Goal: Task Accomplishment & Management: Manage account settings

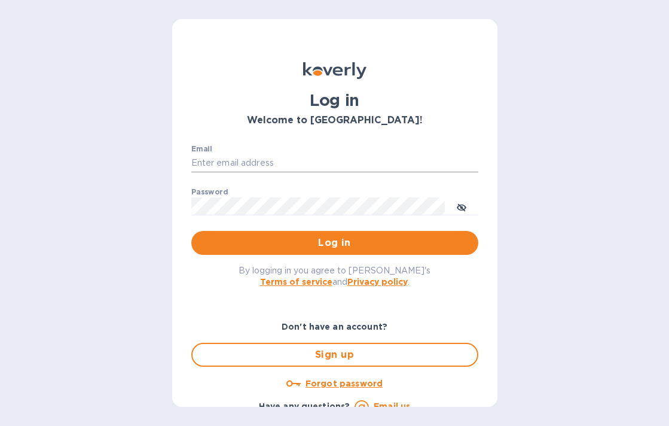
click at [270, 164] on input "Email" at bounding box center [334, 163] width 287 height 18
type input "[EMAIL_ADDRESS][DOMAIN_NAME]"
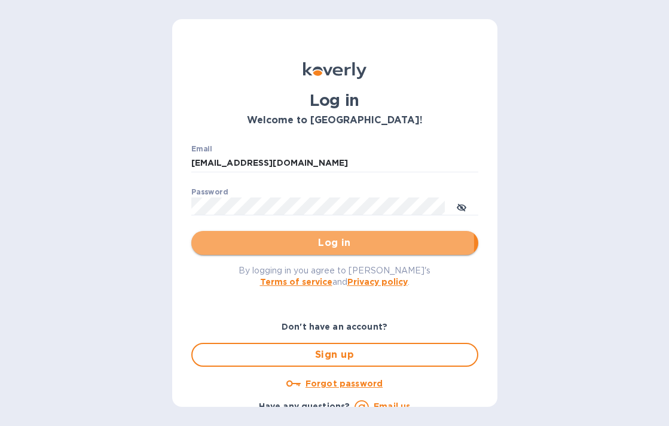
click at [299, 244] on span "Log in" at bounding box center [335, 243] width 268 height 14
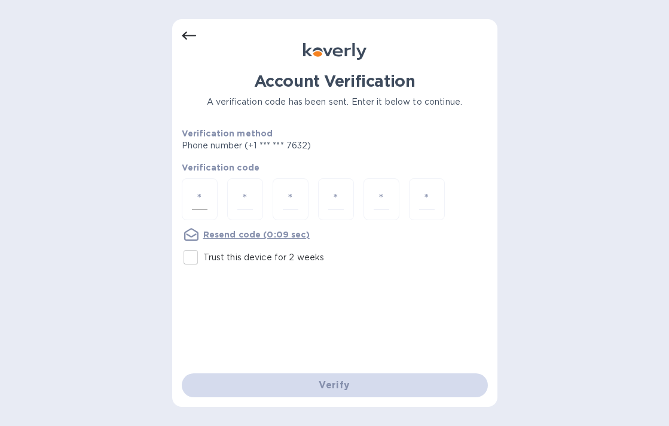
click at [205, 200] on input "number" at bounding box center [200, 199] width 16 height 22
type input "6"
type input "2"
type input "3"
type input "1"
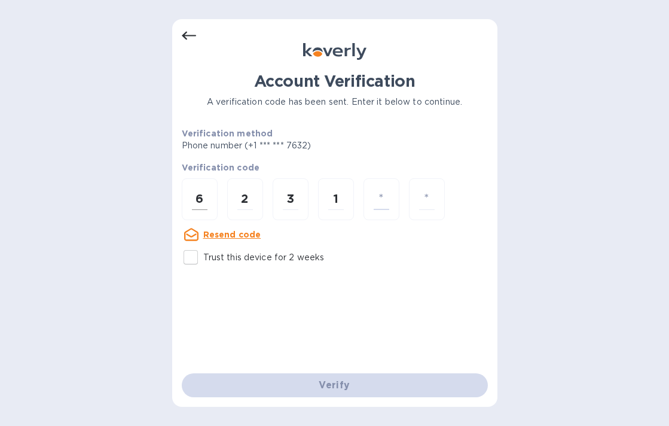
type input "3"
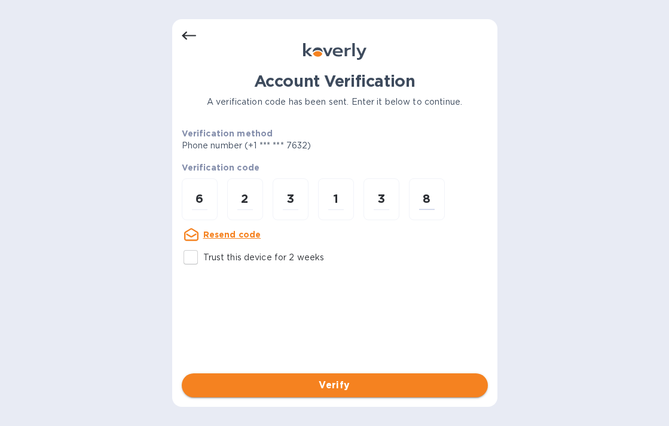
type input "8"
click at [358, 389] on span "Verify" at bounding box center [334, 385] width 287 height 14
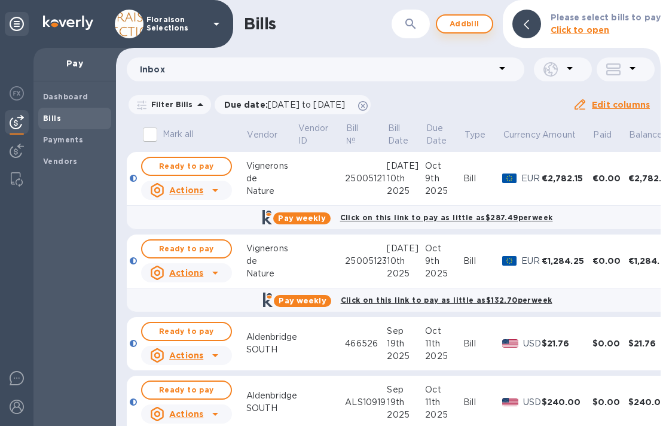
click at [463, 31] on span "Add bill" at bounding box center [465, 24] width 36 height 14
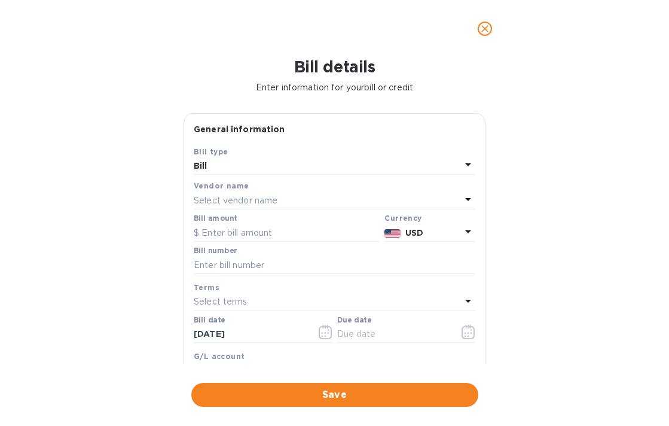
click at [222, 204] on p "Select vendor name" at bounding box center [236, 200] width 84 height 13
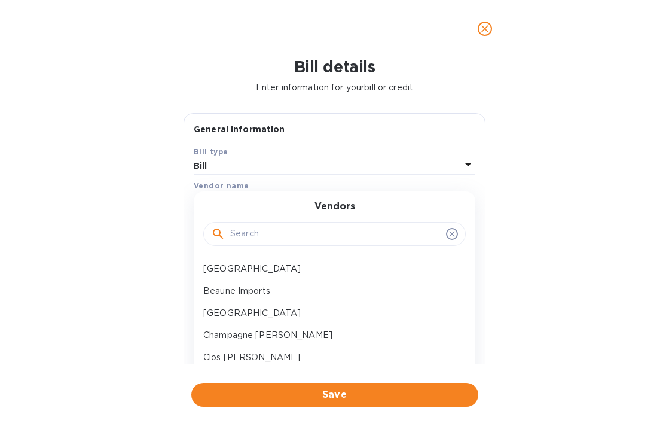
click at [237, 236] on input "text" at bounding box center [335, 234] width 211 height 18
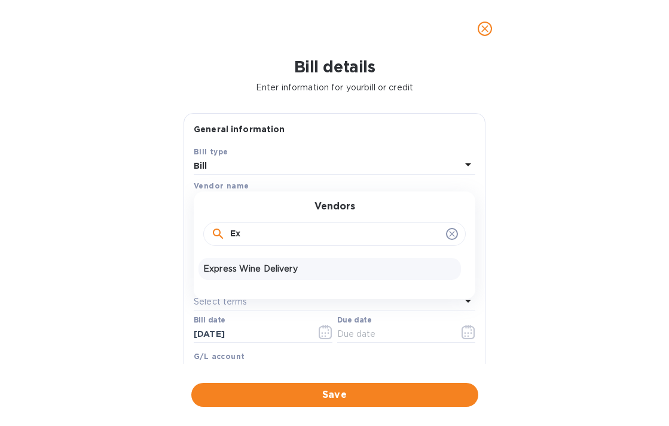
type input "Ex"
click at [236, 270] on p "Express Wine Delivery" at bounding box center [329, 269] width 253 height 13
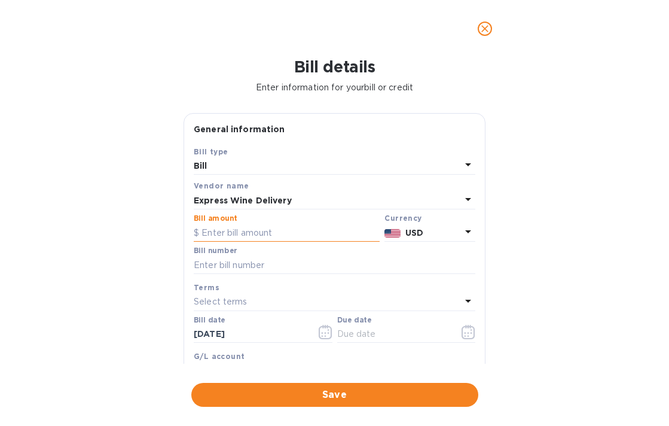
click at [223, 232] on input "text" at bounding box center [287, 233] width 186 height 18
type input "49.40"
click at [142, 269] on div "Bill details Enter information for your bill or credit General information Save…" at bounding box center [334, 241] width 669 height 368
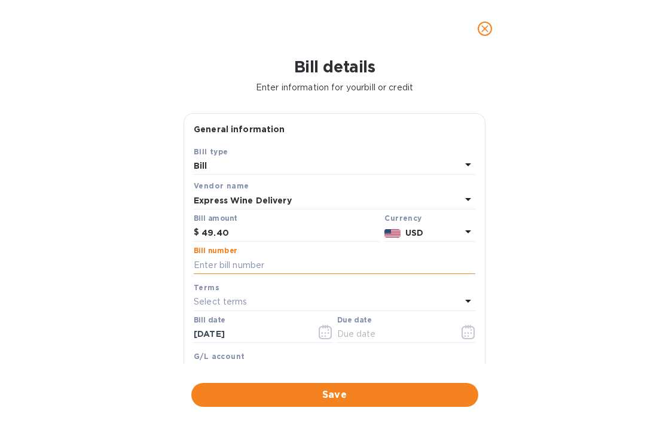
click at [230, 267] on input "text" at bounding box center [335, 265] width 282 height 18
paste input "DR118999"
type input "DR118999"
click at [159, 315] on div "Bill details Enter information for your bill or credit General information Save…" at bounding box center [334, 241] width 669 height 368
click at [322, 335] on icon "button" at bounding box center [326, 332] width 14 height 14
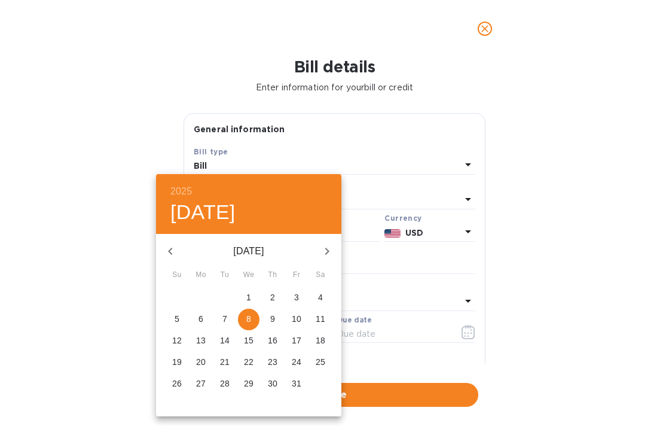
click at [175, 248] on icon "button" at bounding box center [170, 251] width 14 height 14
click at [224, 385] on p "30" at bounding box center [225, 383] width 10 height 12
type input "09/30/2025"
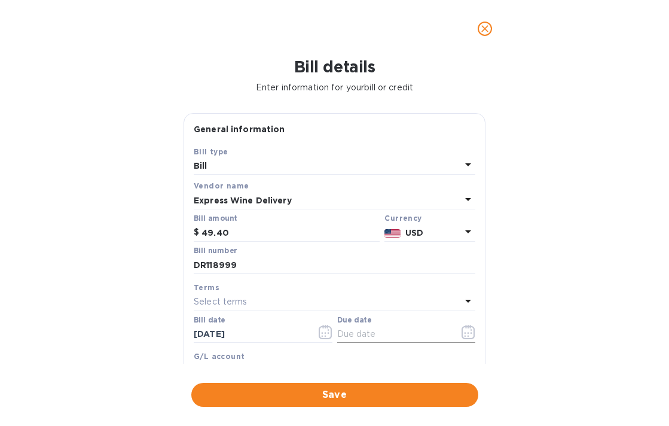
click at [462, 333] on icon "button" at bounding box center [469, 332] width 14 height 14
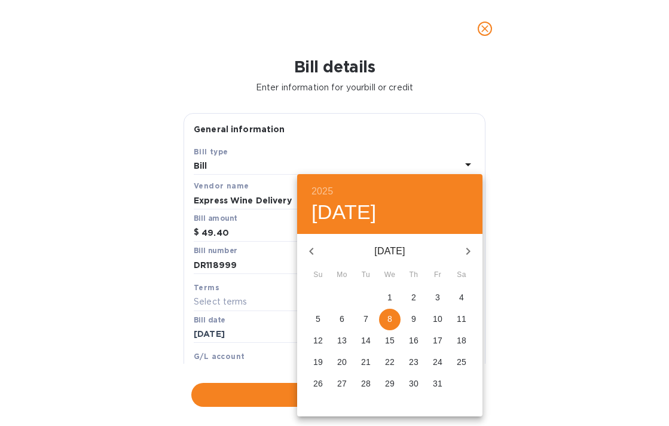
click at [393, 337] on p "15" at bounding box center [390, 340] width 10 height 12
type input "10/15/2025"
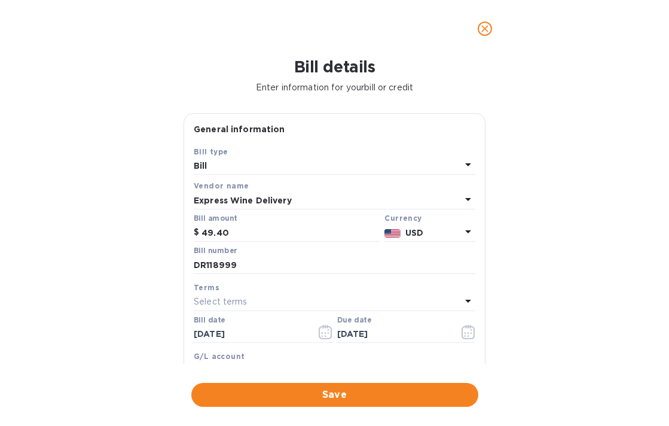
click at [107, 306] on div "Bill details Enter information for your bill or credit General information Save…" at bounding box center [334, 241] width 669 height 368
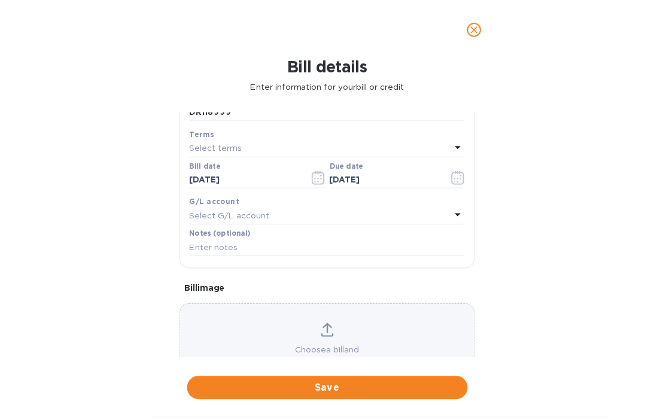
scroll to position [199, 0]
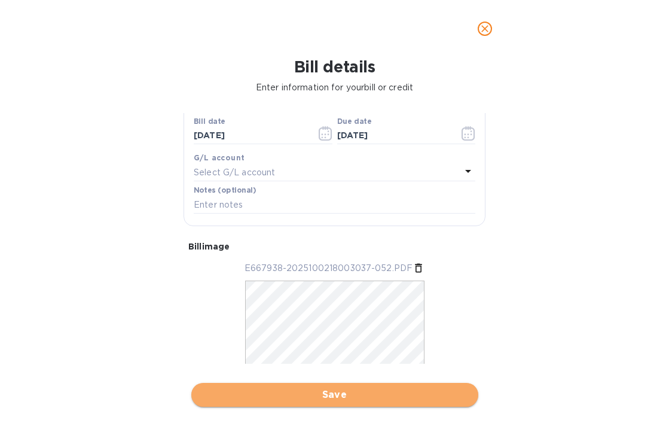
click at [310, 401] on span "Save" at bounding box center [335, 395] width 268 height 14
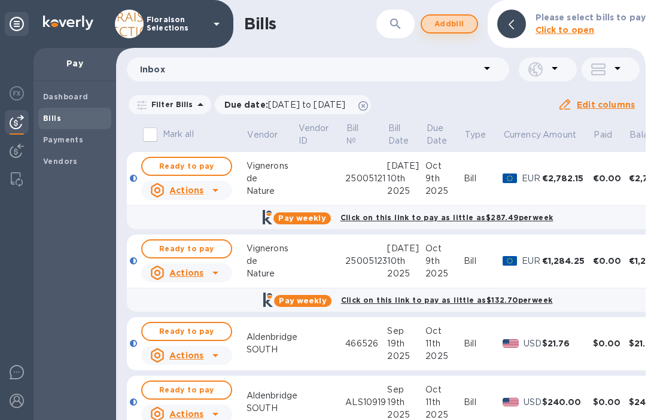
click at [464, 20] on span "Add bill" at bounding box center [449, 24] width 36 height 14
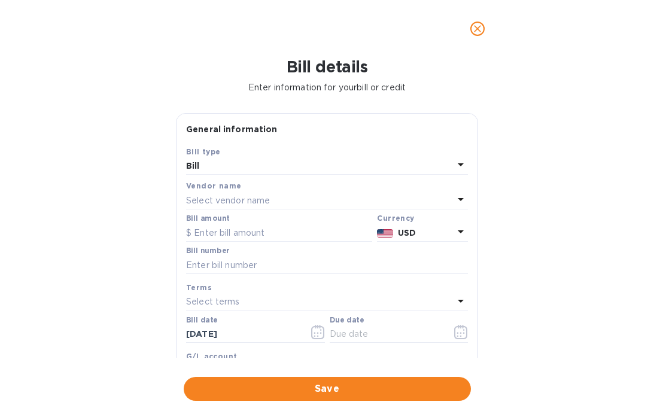
click at [211, 198] on p "Select vendor name" at bounding box center [228, 200] width 84 height 13
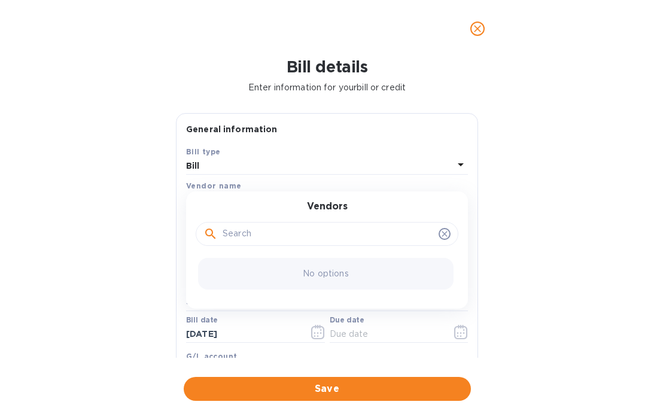
click at [257, 234] on input "text" at bounding box center [328, 234] width 211 height 18
type input "A"
click at [450, 178] on div "Vendor name Select vendor name Vendors No options" at bounding box center [327, 194] width 287 height 35
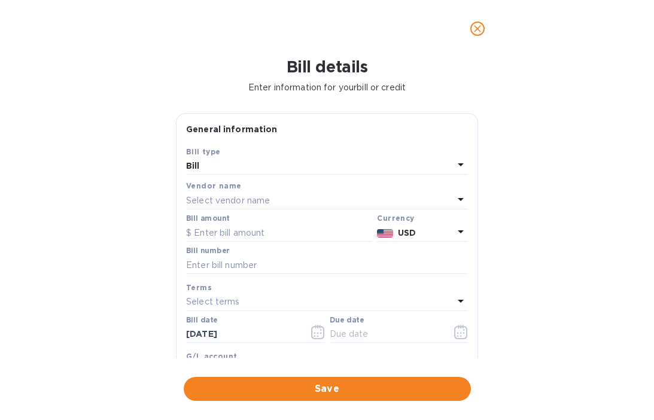
click at [249, 207] on p "Select vendor name" at bounding box center [228, 200] width 84 height 13
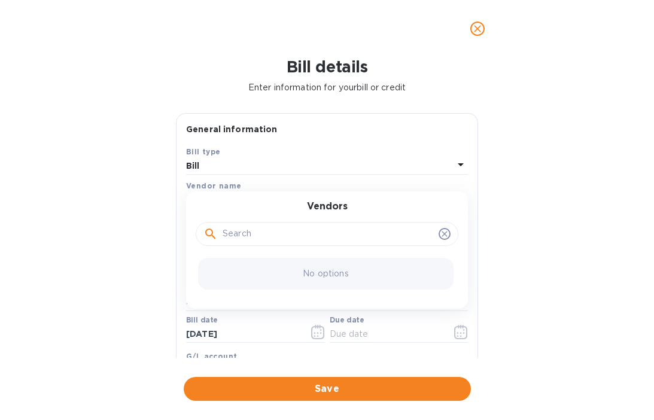
click at [440, 234] on icon at bounding box center [445, 234] width 10 height 10
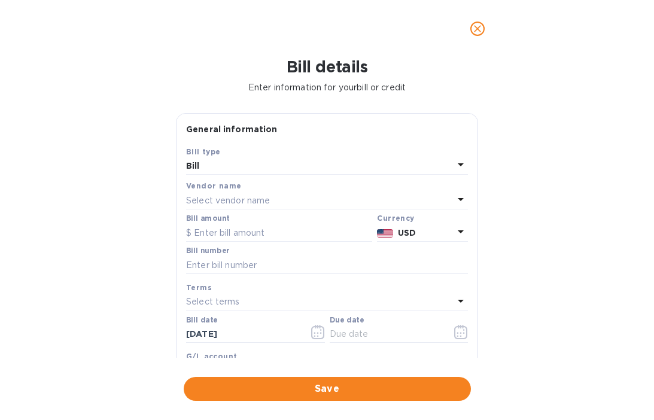
click at [413, 176] on div "Bill type Bill" at bounding box center [327, 160] width 287 height 35
click at [539, 157] on div "Bill details Enter information for your bill or credit General information Save…" at bounding box center [327, 238] width 654 height 362
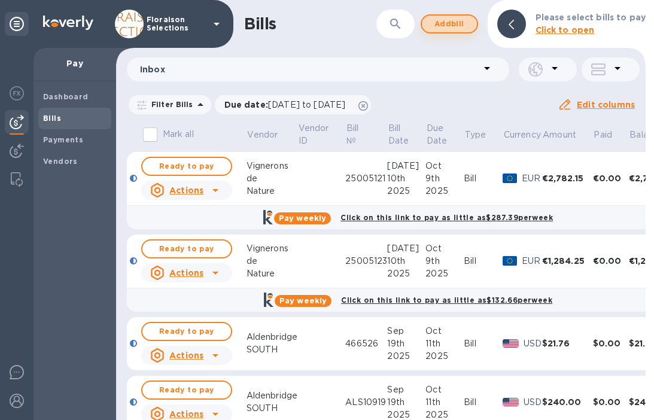
click at [448, 18] on span "Add bill" at bounding box center [449, 24] width 36 height 14
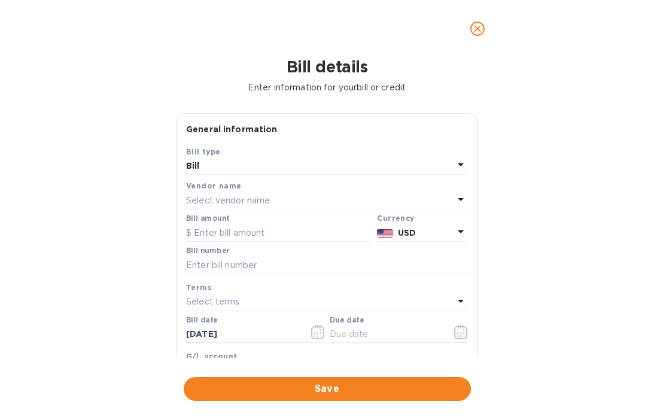
click at [217, 196] on p "Select vendor name" at bounding box center [228, 200] width 84 height 13
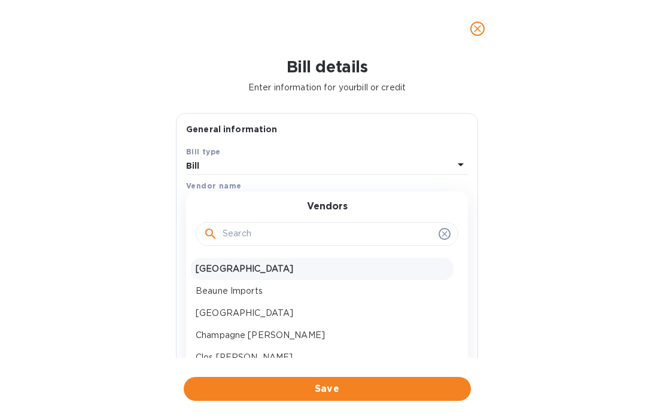
click at [243, 269] on p "Aldenbridge SOUTH" at bounding box center [322, 269] width 253 height 13
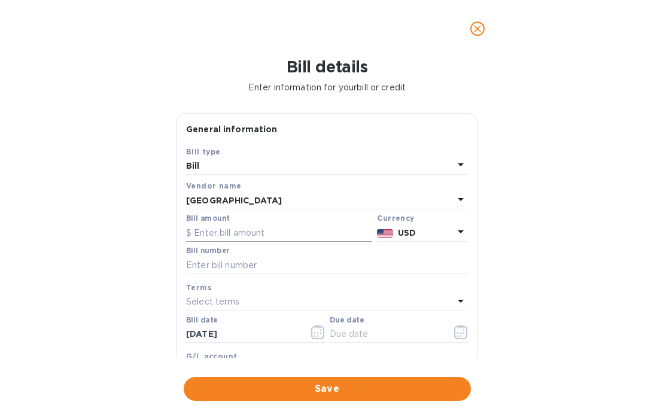
click at [213, 234] on input "text" at bounding box center [279, 233] width 186 height 18
type input "376.85"
click at [224, 266] on input "text" at bounding box center [327, 265] width 282 height 18
paste input "ALS10960"
type input "ALS10960"
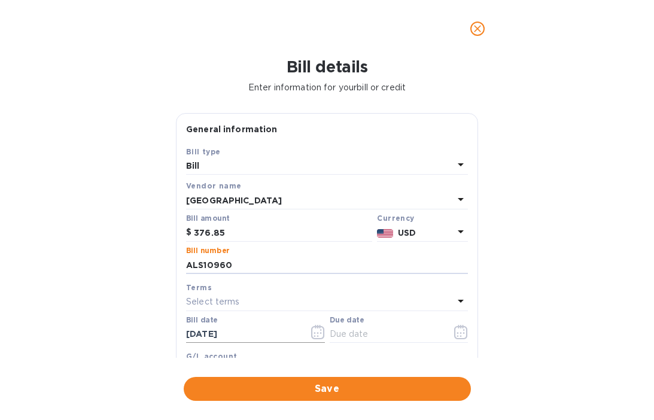
click at [313, 334] on icon "button" at bounding box center [314, 333] width 2 height 2
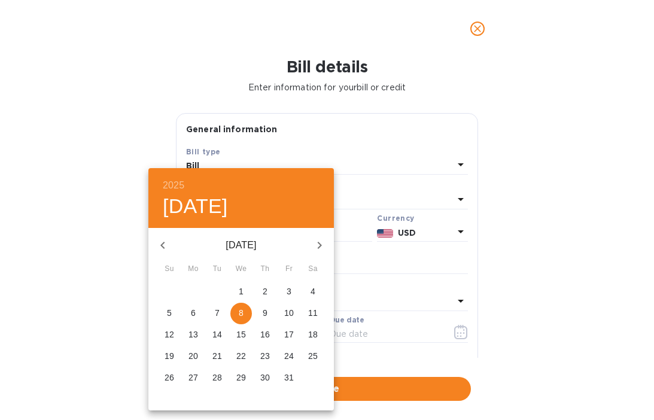
click at [160, 242] on icon "button" at bounding box center [163, 245] width 14 height 14
click at [289, 358] on p "26" at bounding box center [289, 356] width 10 height 12
type input "09/26/2025"
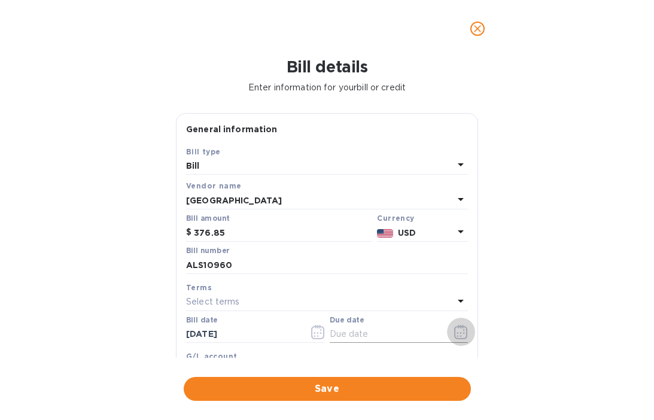
click at [455, 331] on icon "button" at bounding box center [461, 332] width 14 height 14
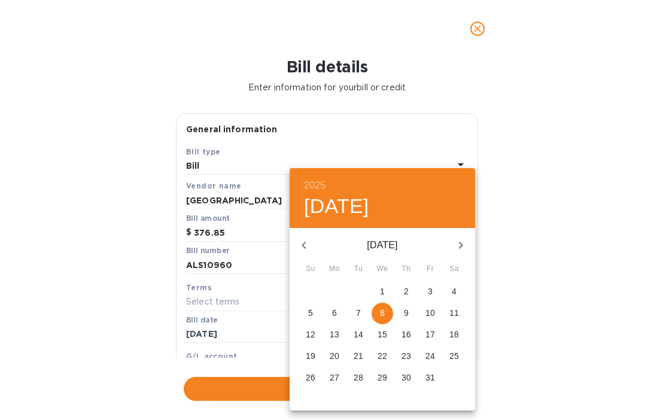
click at [455, 337] on p "18" at bounding box center [454, 334] width 10 height 12
type input "10/18/2025"
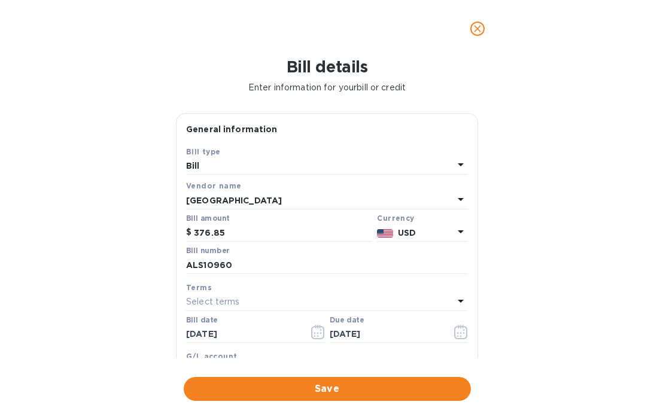
click at [507, 317] on div "Bill details Enter information for your bill or credit General information Save…" at bounding box center [327, 238] width 654 height 362
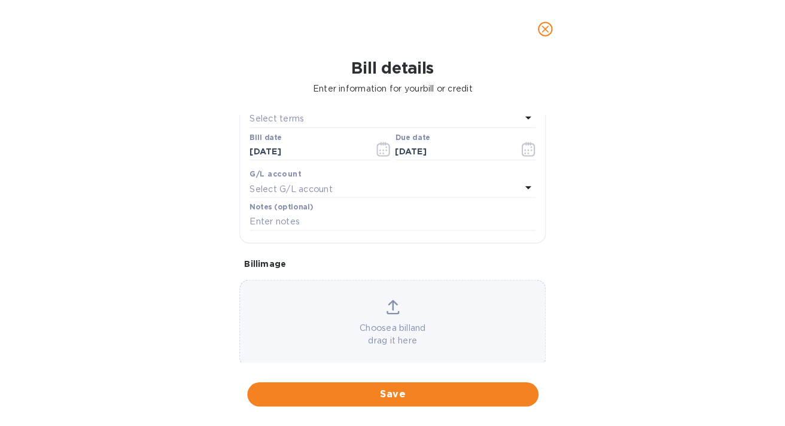
scroll to position [205, 0]
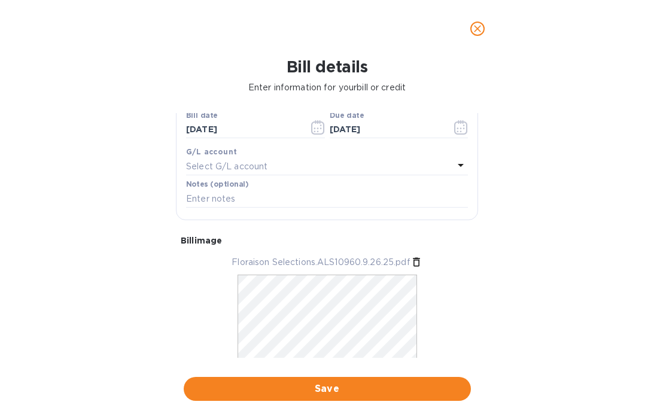
click at [117, 236] on div "Bill details Enter information for your bill or credit General information Save…" at bounding box center [327, 238] width 654 height 362
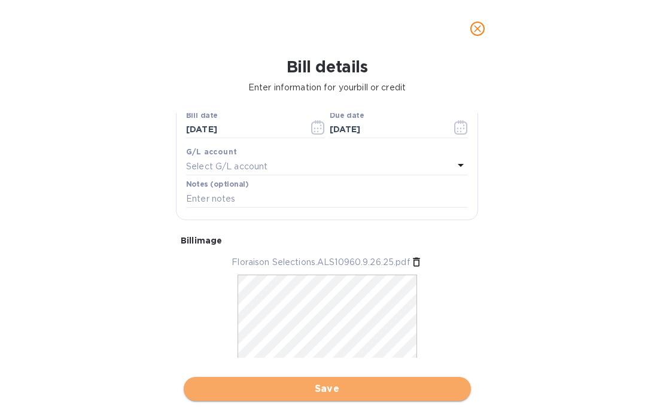
click at [337, 393] on span "Save" at bounding box center [327, 389] width 268 height 14
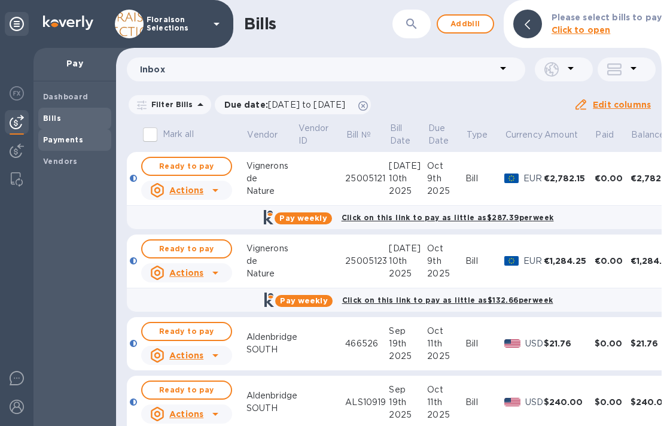
click at [77, 139] on b "Payments" at bounding box center [63, 139] width 40 height 9
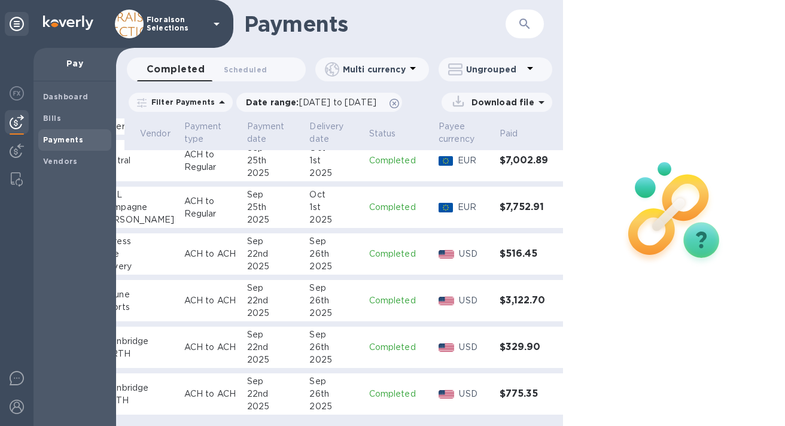
scroll to position [359, 107]
click at [376, 98] on span "09/08/2025 to 10/09/2025" at bounding box center [337, 102] width 77 height 10
click at [517, 118] on th "Paid" at bounding box center [524, 134] width 63 height 32
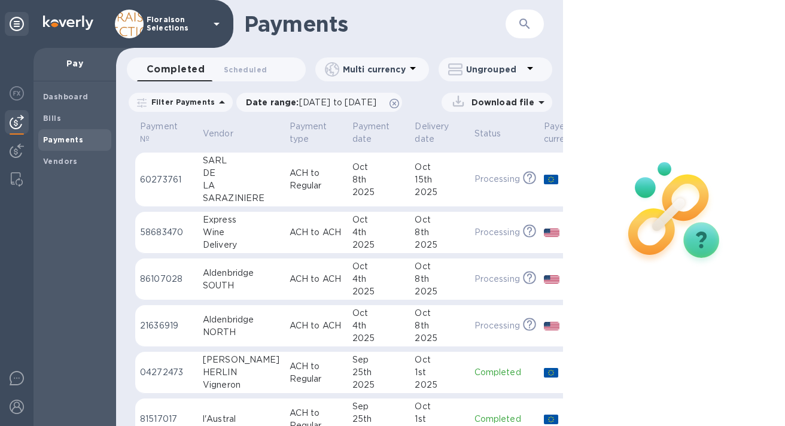
scroll to position [87, 0]
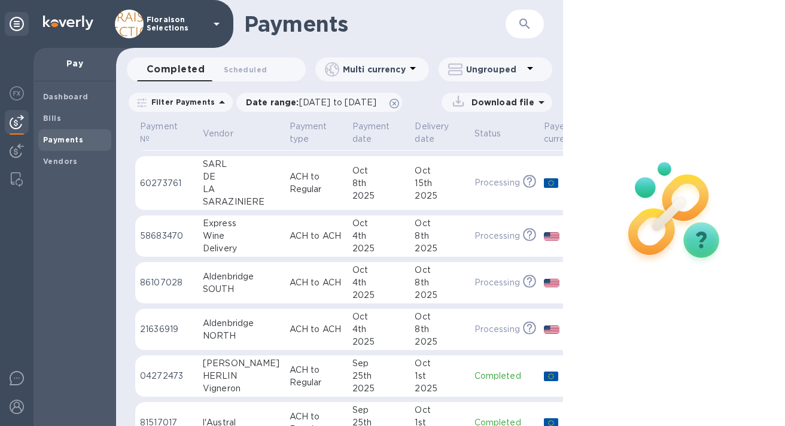
click at [312, 287] on p "ACH to ACH" at bounding box center [315, 282] width 53 height 13
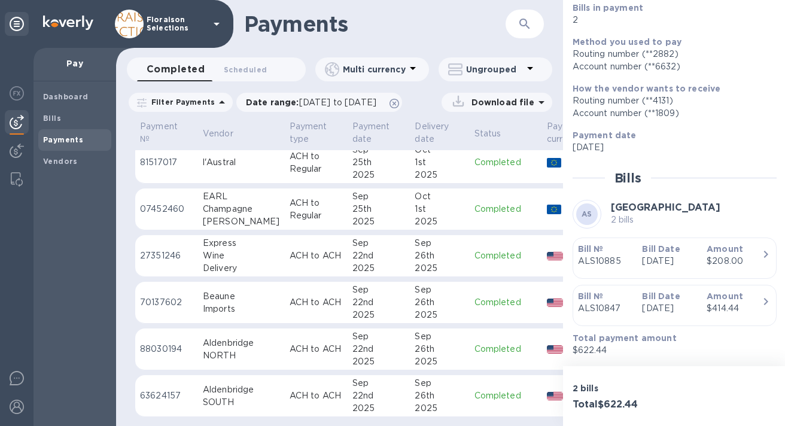
scroll to position [359, 0]
click at [285, 388] on td "ACH to ACH" at bounding box center [316, 394] width 63 height 42
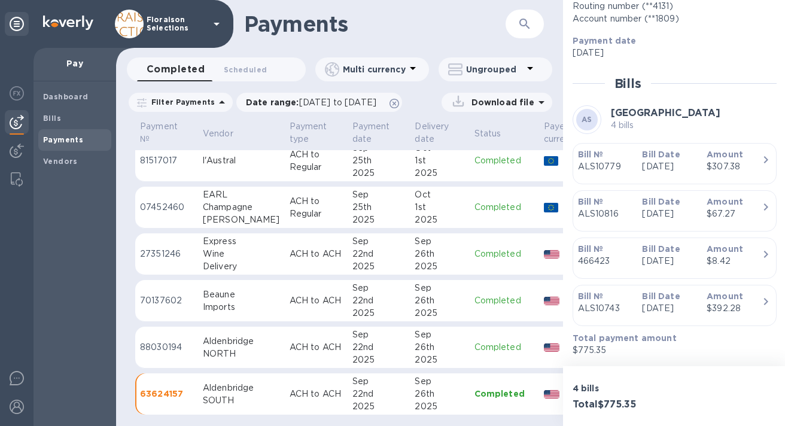
scroll to position [264, 0]
click at [289, 341] on p "ACH to ACH" at bounding box center [315, 347] width 53 height 13
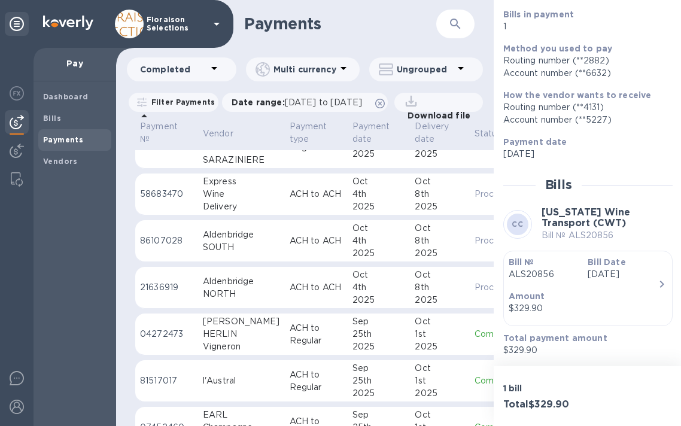
scroll to position [115, 0]
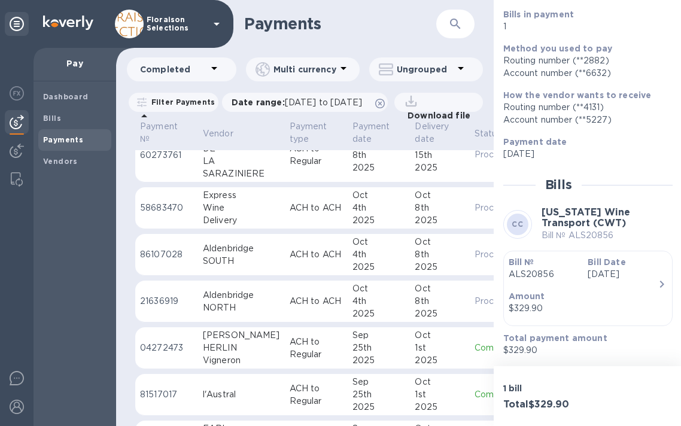
click at [260, 267] on div "SOUTH" at bounding box center [241, 261] width 77 height 13
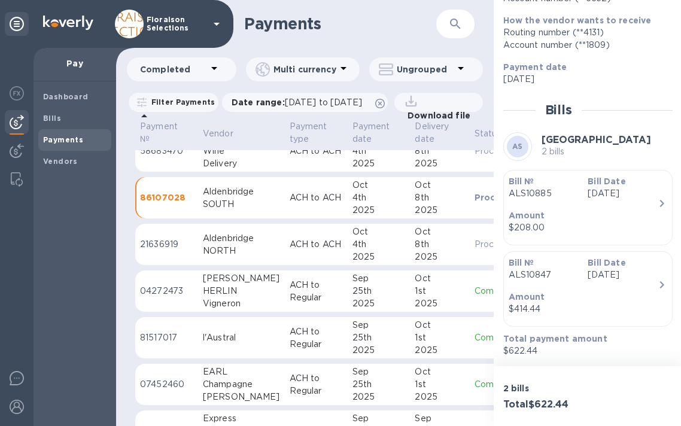
scroll to position [178, 0]
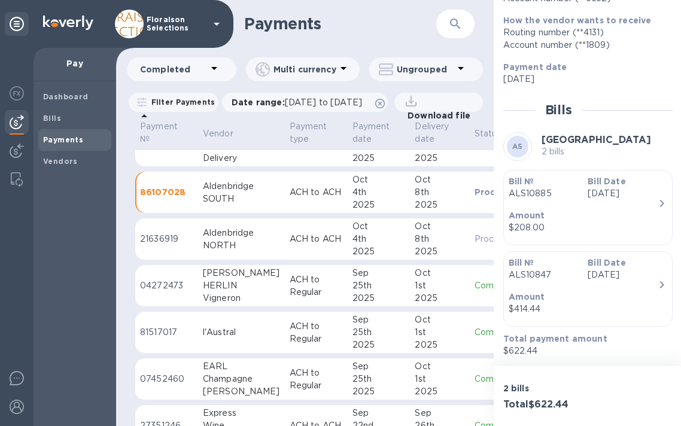
click at [258, 252] on div "NORTH" at bounding box center [241, 245] width 77 height 13
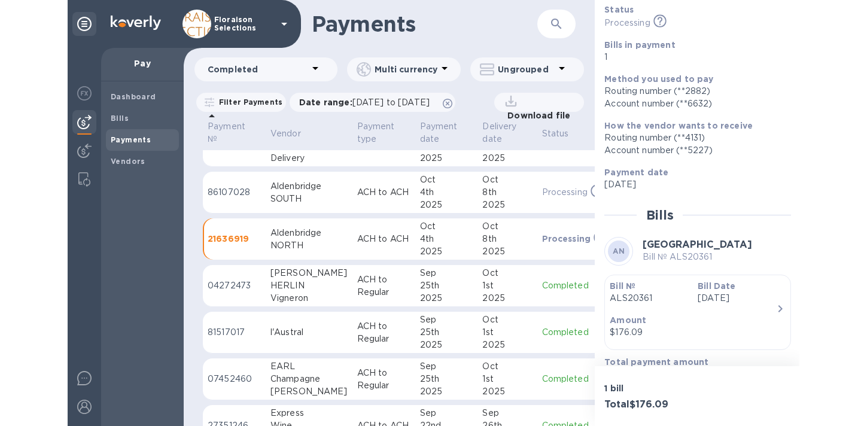
scroll to position [108, 0]
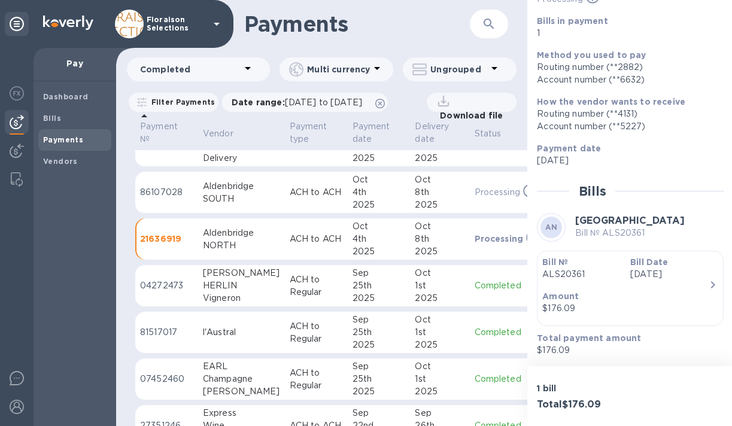
click at [653, 150] on div "Payment date Oct 4 2025" at bounding box center [625, 155] width 187 height 34
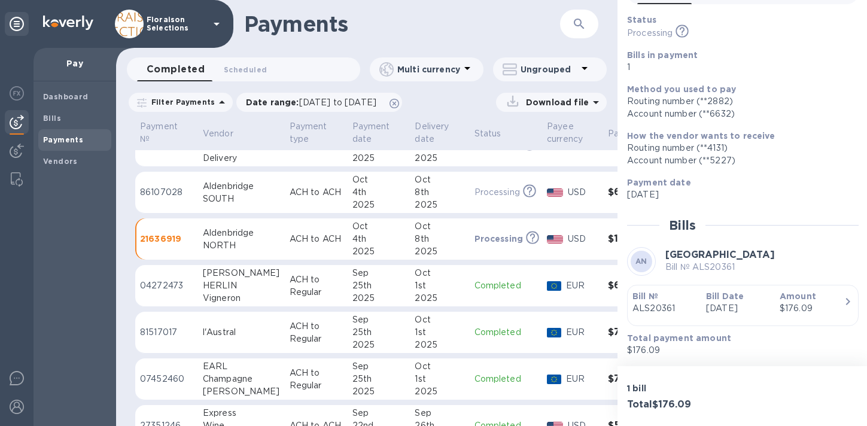
scroll to position [0, 0]
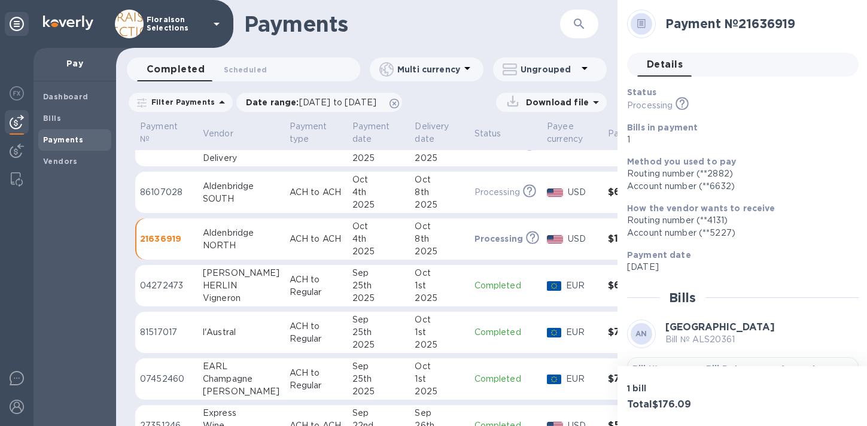
click at [653, 258] on p "Payment date" at bounding box center [738, 255] width 222 height 12
click at [653, 333] on p "Bill № ALS20361" at bounding box center [719, 339] width 109 height 13
click at [653, 146] on div "Status Processing This payment is under compliance review, which may take up to…" at bounding box center [737, 115] width 231 height 69
click at [653, 59] on span "Details 0" at bounding box center [665, 64] width 36 height 17
click at [653, 66] on span "Details 0" at bounding box center [665, 64] width 36 height 17
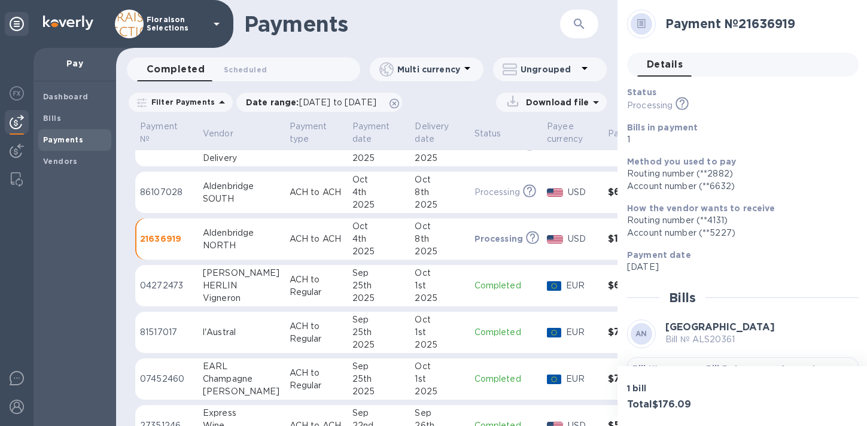
click at [639, 24] on icon at bounding box center [641, 24] width 4 height 1
click at [615, 58] on div "Completed 0 Scheduled 0 Multi currency Ungrouped" at bounding box center [366, 71] width 501 height 29
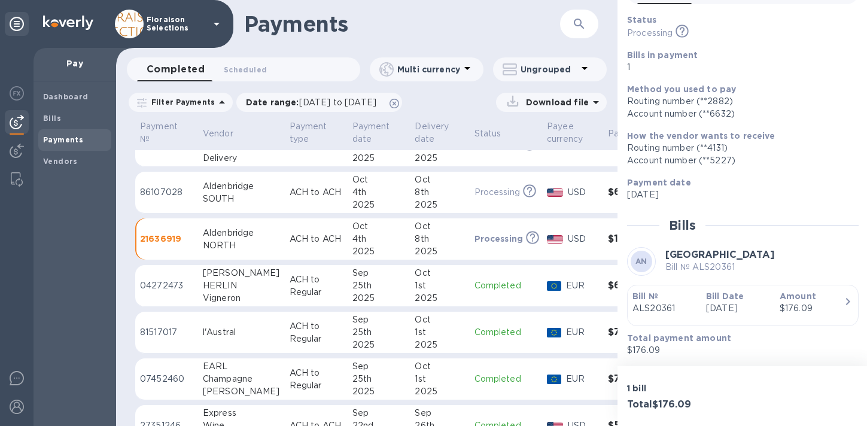
click at [653, 386] on p "1 bill" at bounding box center [682, 388] width 111 height 12
click at [650, 395] on div "1 bill" at bounding box center [681, 388] width 115 height 17
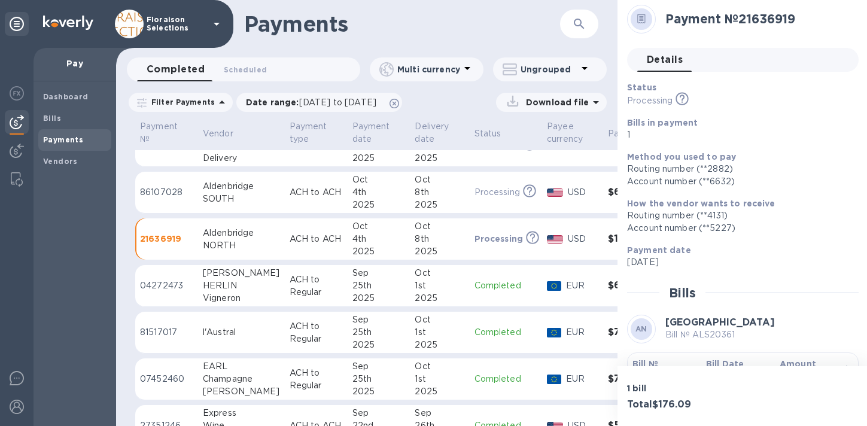
scroll to position [0, 0]
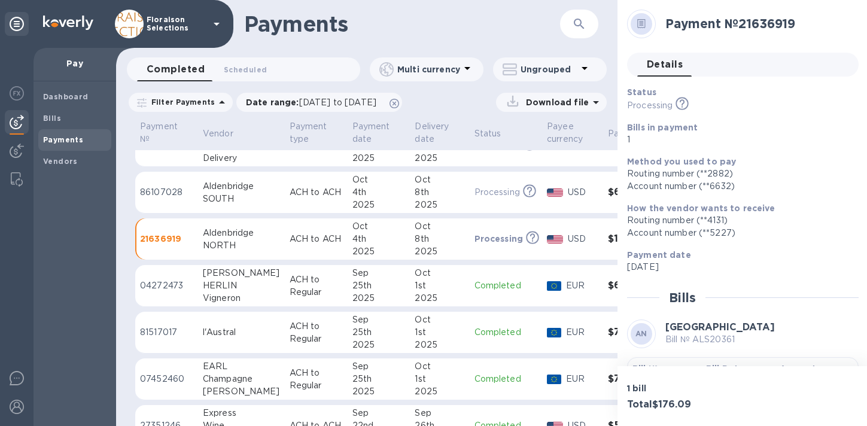
click at [639, 27] on icon at bounding box center [642, 23] width 8 height 9
click at [653, 29] on h2 "Payment № 21636919" at bounding box center [757, 23] width 184 height 15
click at [218, 245] on div "NORTH" at bounding box center [241, 245] width 77 height 13
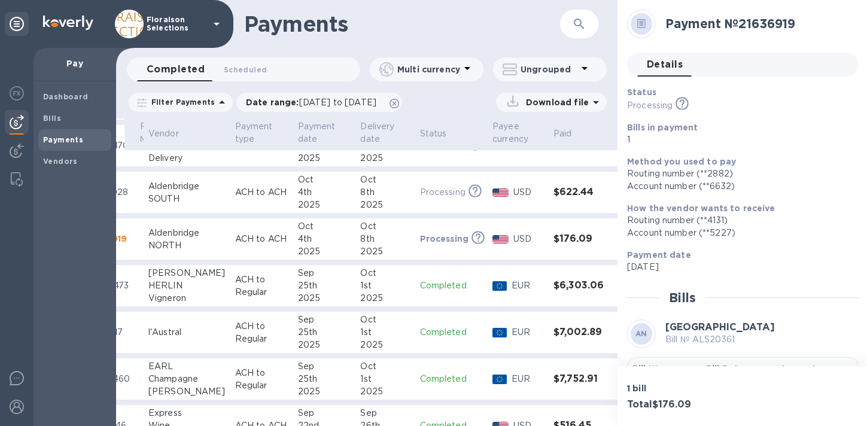
scroll to position [178, 0]
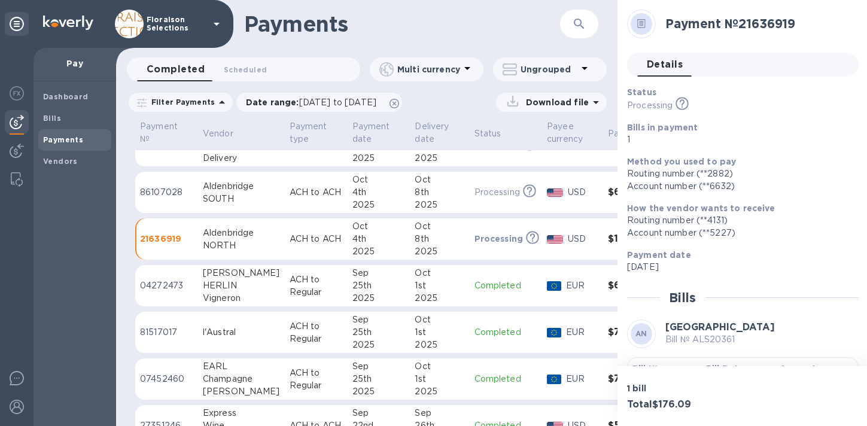
click at [289, 243] on p "ACH to ACH" at bounding box center [315, 239] width 53 height 13
click at [231, 245] on div "NORTH" at bounding box center [241, 245] width 77 height 13
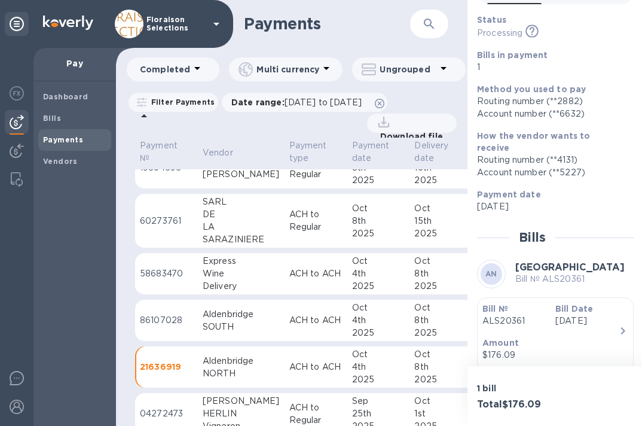
scroll to position [0, 0]
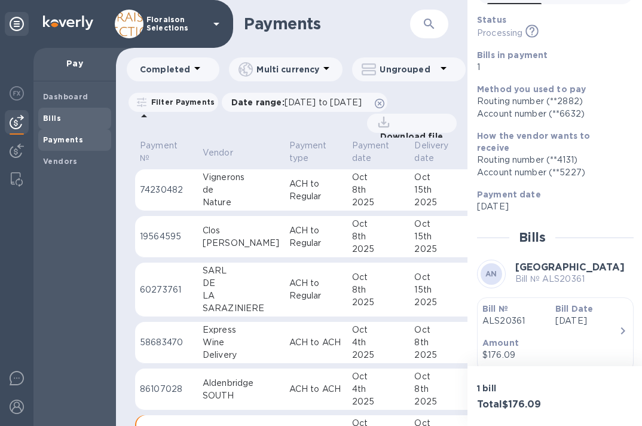
click at [69, 114] on span "Bills" at bounding box center [74, 118] width 63 height 12
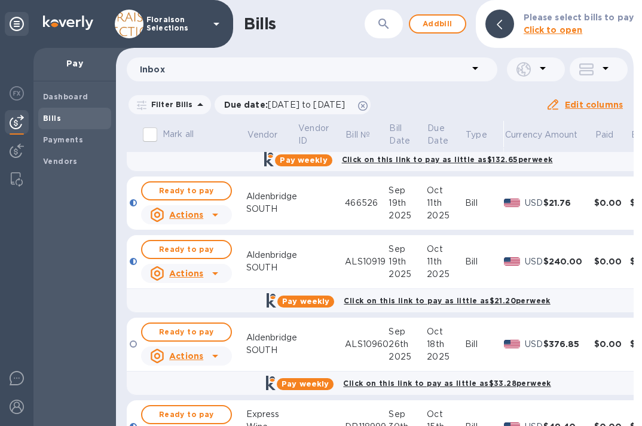
scroll to position [193, 0]
